Goal: Find specific page/section: Find specific page/section

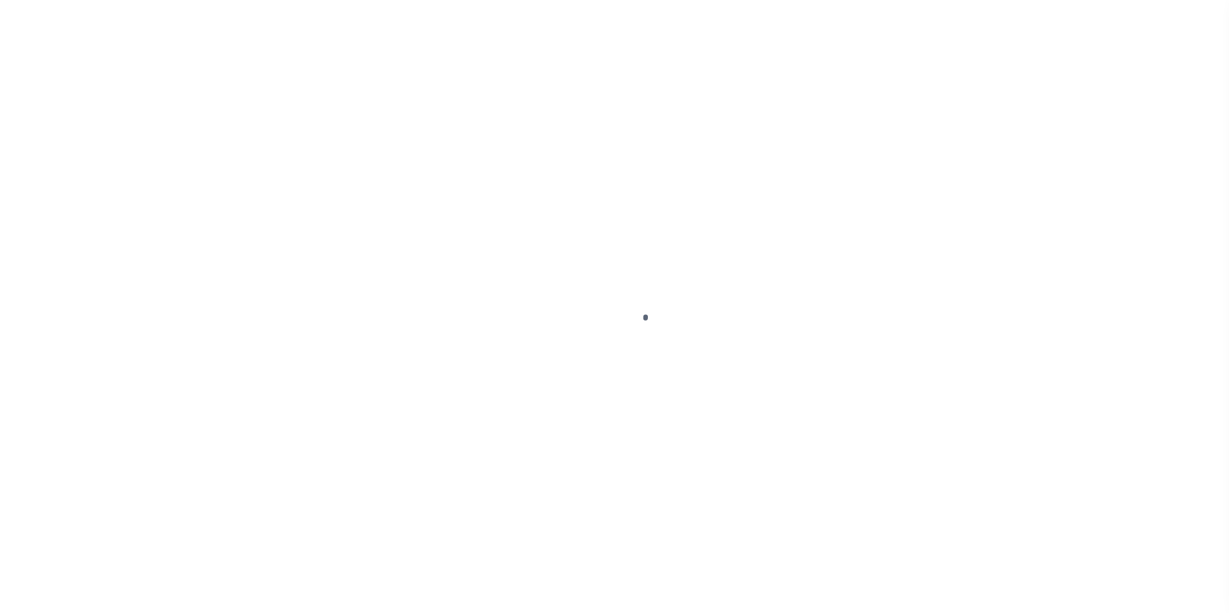
select select
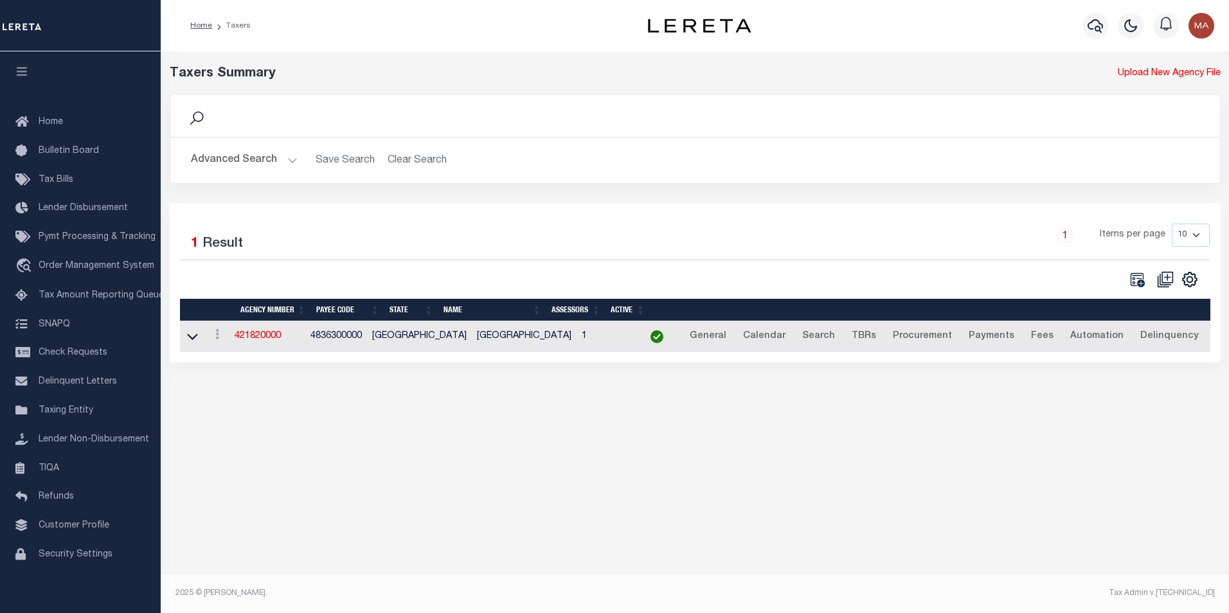
click at [287, 163] on button "Advanced Search" at bounding box center [244, 160] width 107 height 25
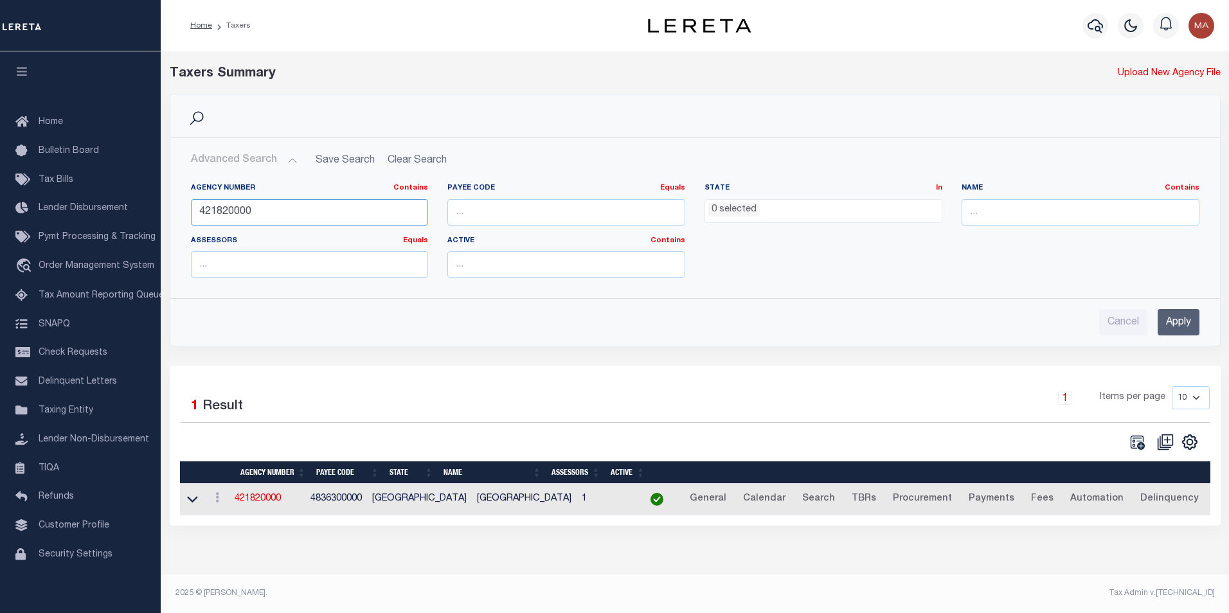
drag, startPoint x: 258, startPoint y: 210, endPoint x: 177, endPoint y: 215, distance: 81.2
click at [177, 215] on div "Agency Number Contains Contains Is 421820000 Payee Code Equals Equals Is Not Eq…" at bounding box center [695, 230] width 1048 height 115
paste input "0722001"
type input "420722001"
click at [1166, 332] on input "Apply" at bounding box center [1179, 322] width 42 height 26
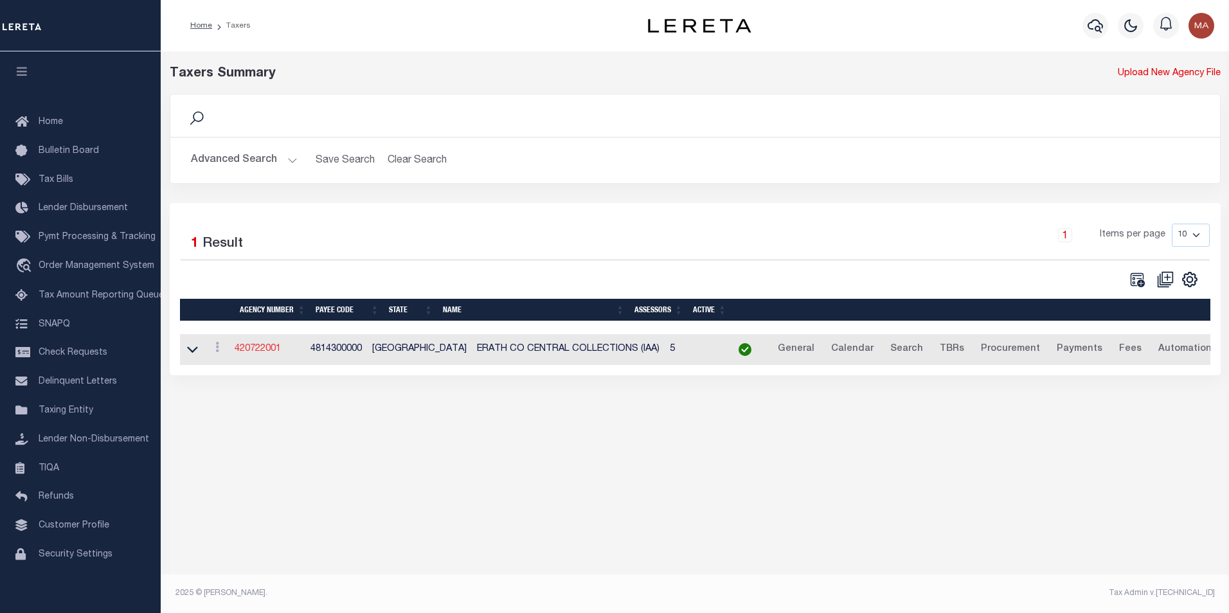
click at [274, 352] on link "420722001" at bounding box center [258, 349] width 46 height 9
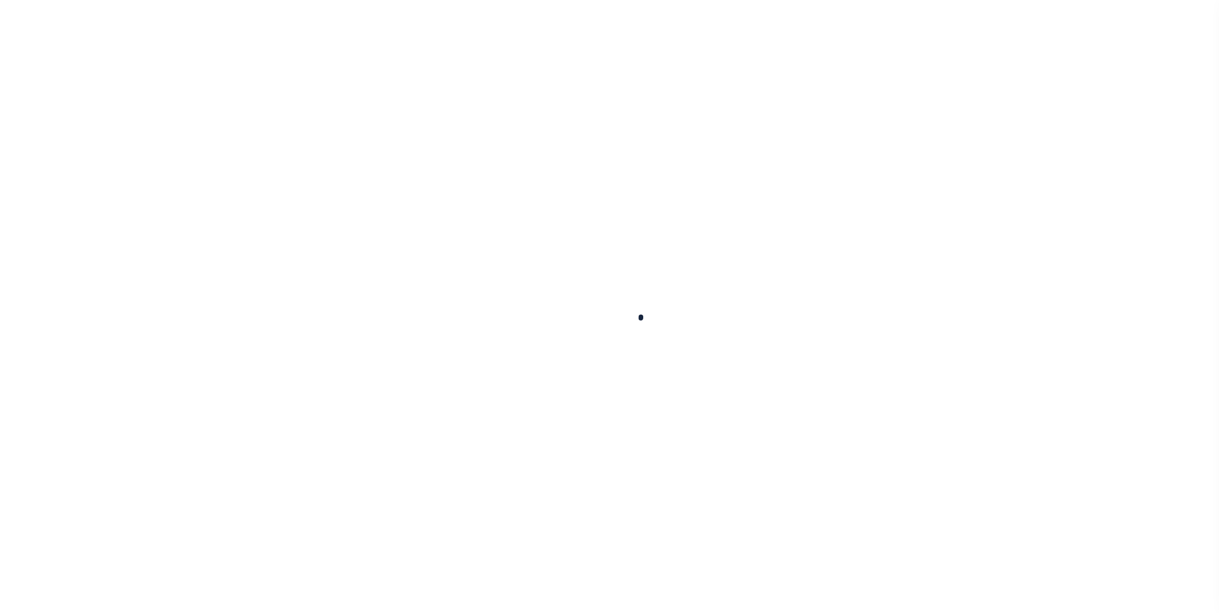
select select
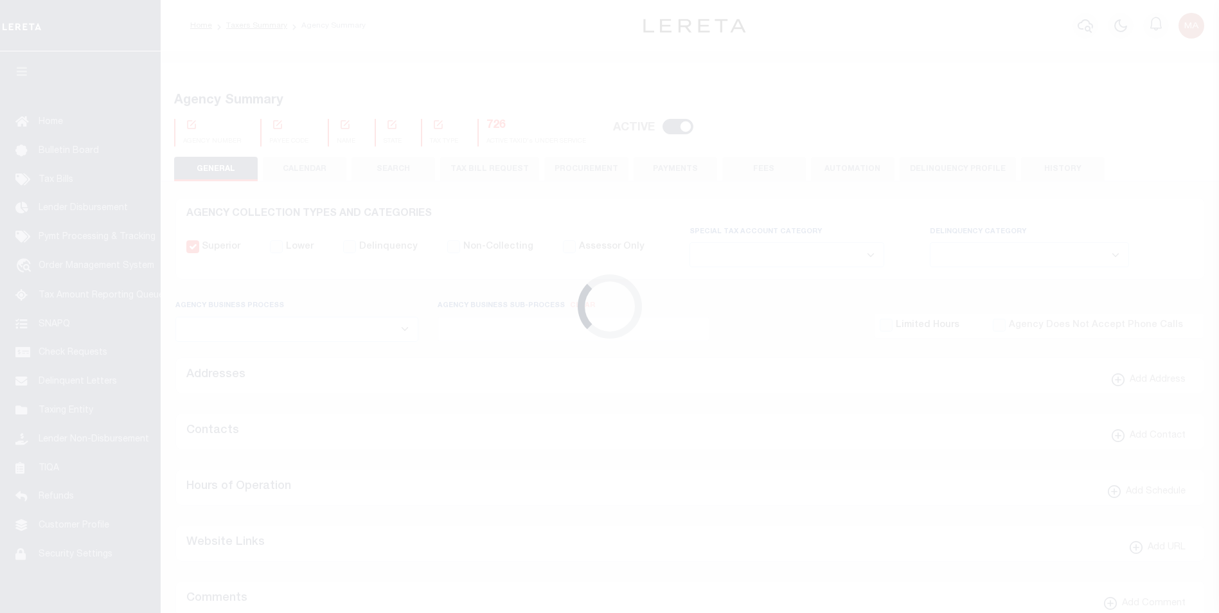
checkbox input "false"
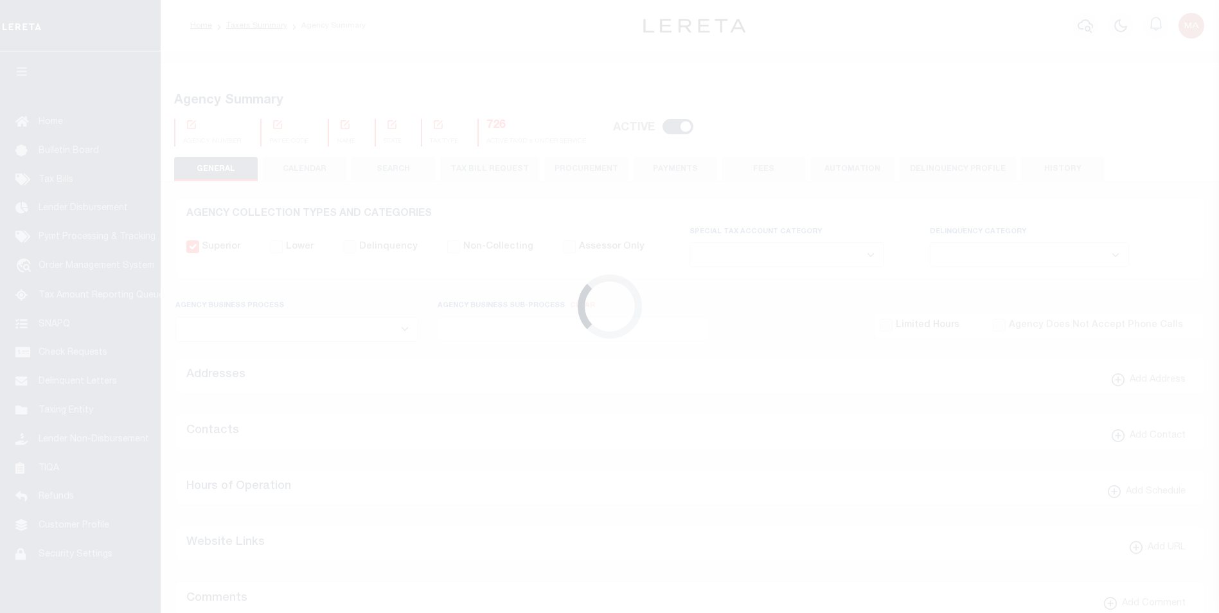
type input "4814300000"
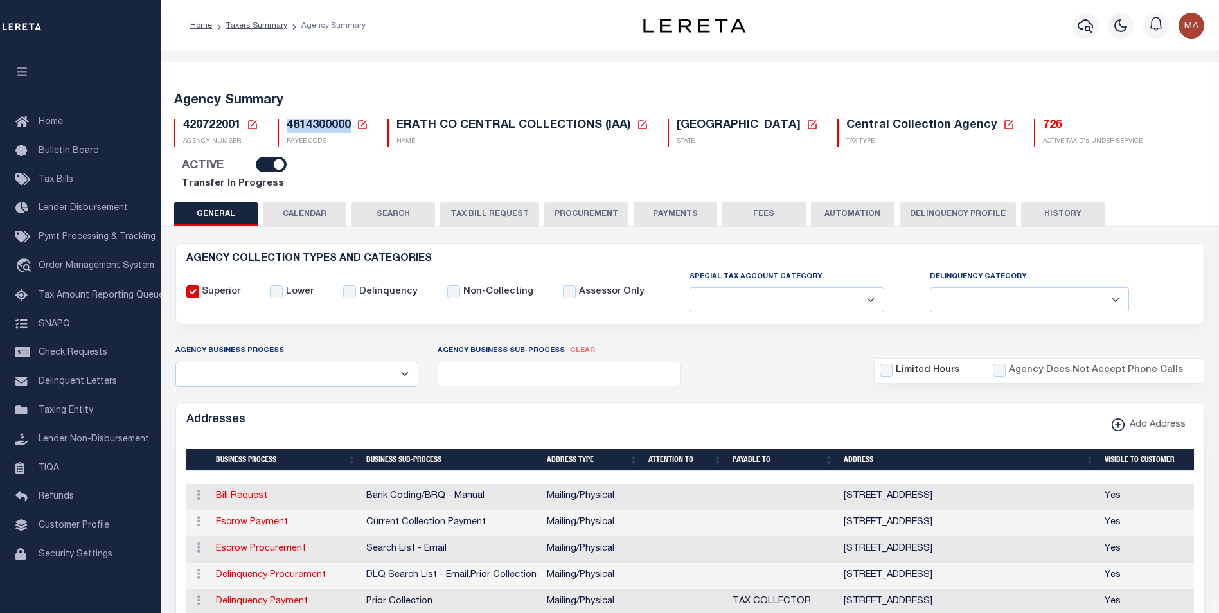
drag, startPoint x: 351, startPoint y: 126, endPoint x: 289, endPoint y: 128, distance: 61.7
click at [289, 128] on h5 "4814300000 Payee Code Cancel Ok" at bounding box center [328, 126] width 82 height 14
copy span "4814300000"
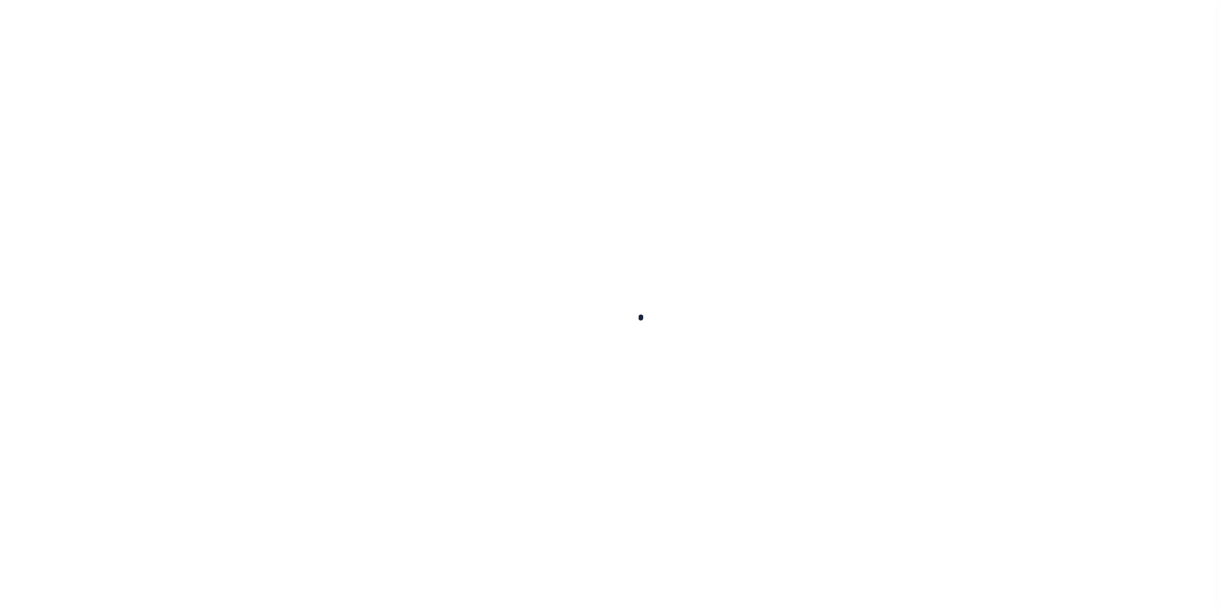
select select
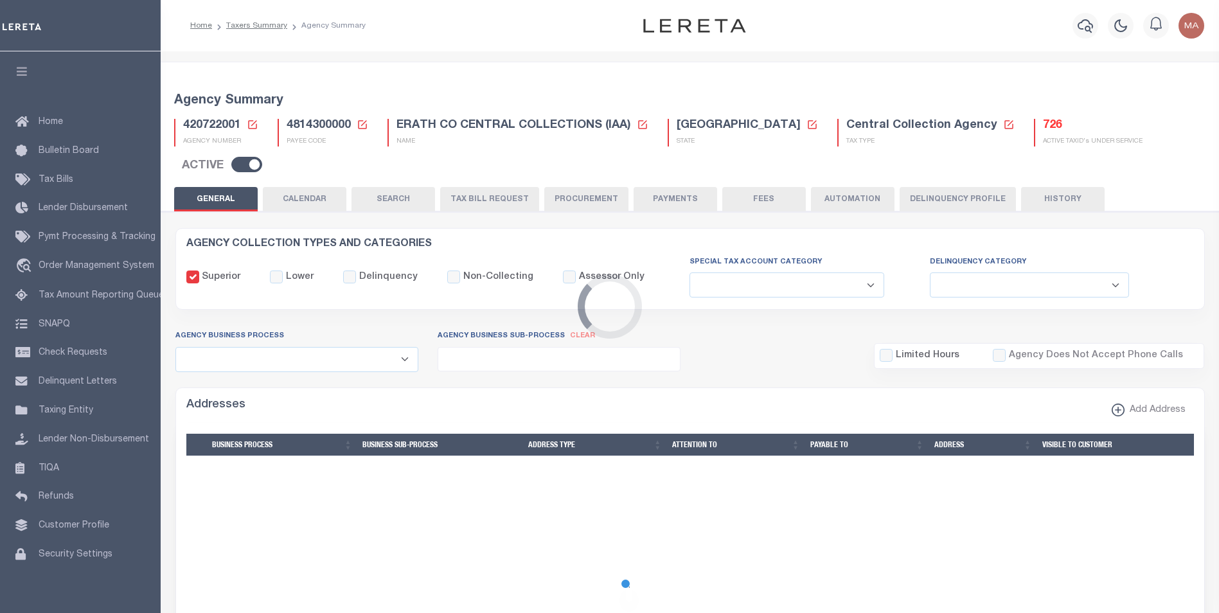
checkbox input "false"
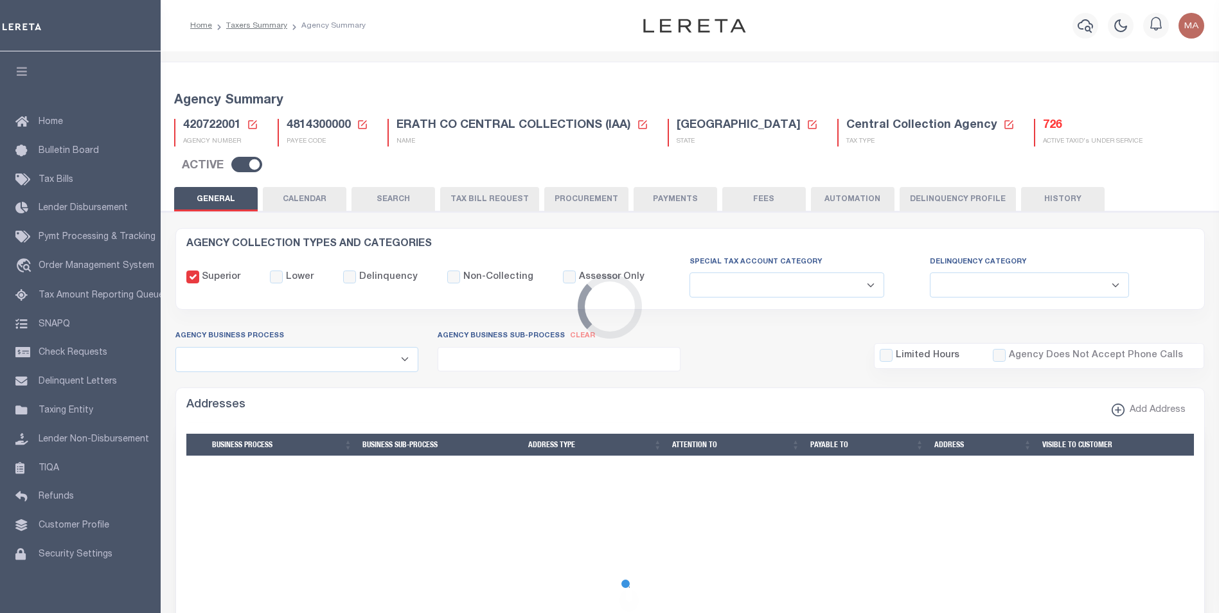
type input "4814300000"
